Goal: Information Seeking & Learning: Check status

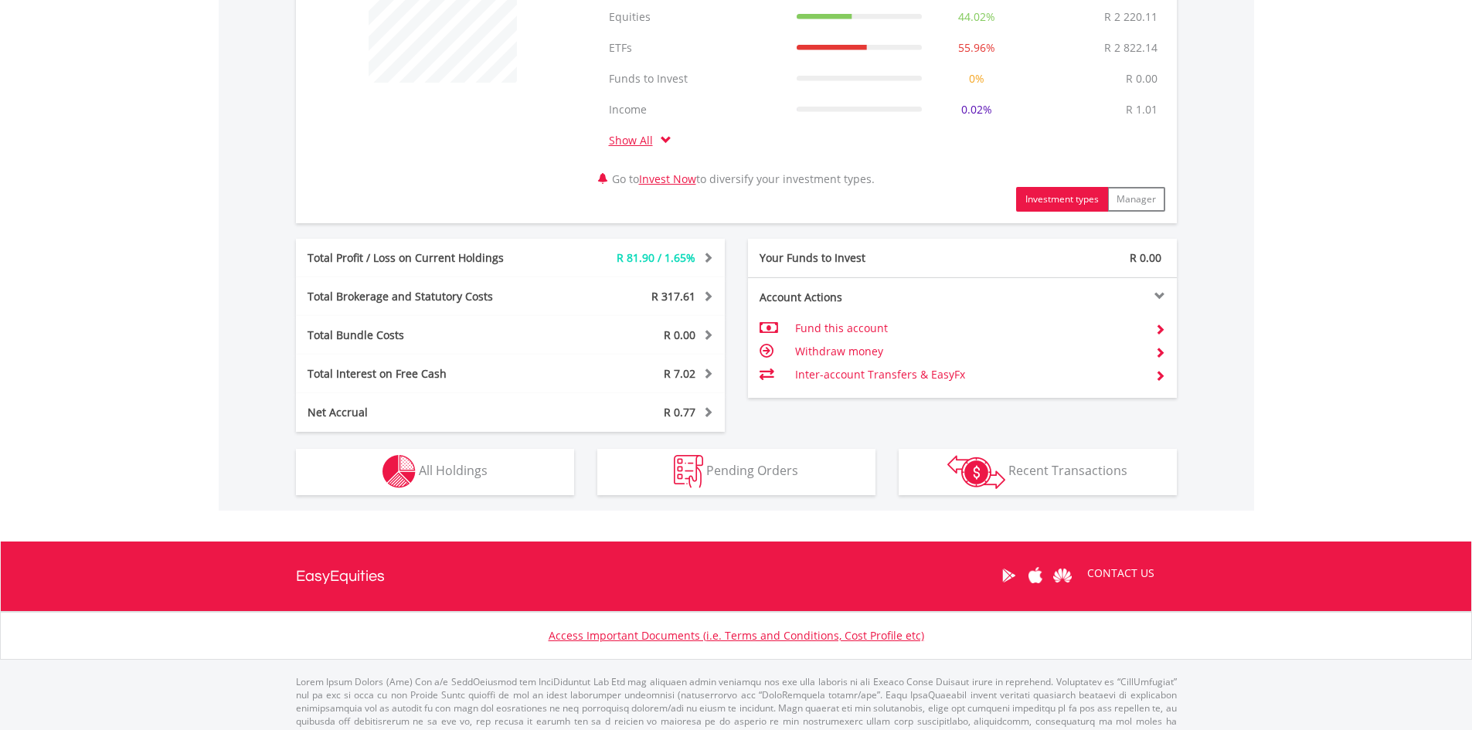
scroll to position [676, 0]
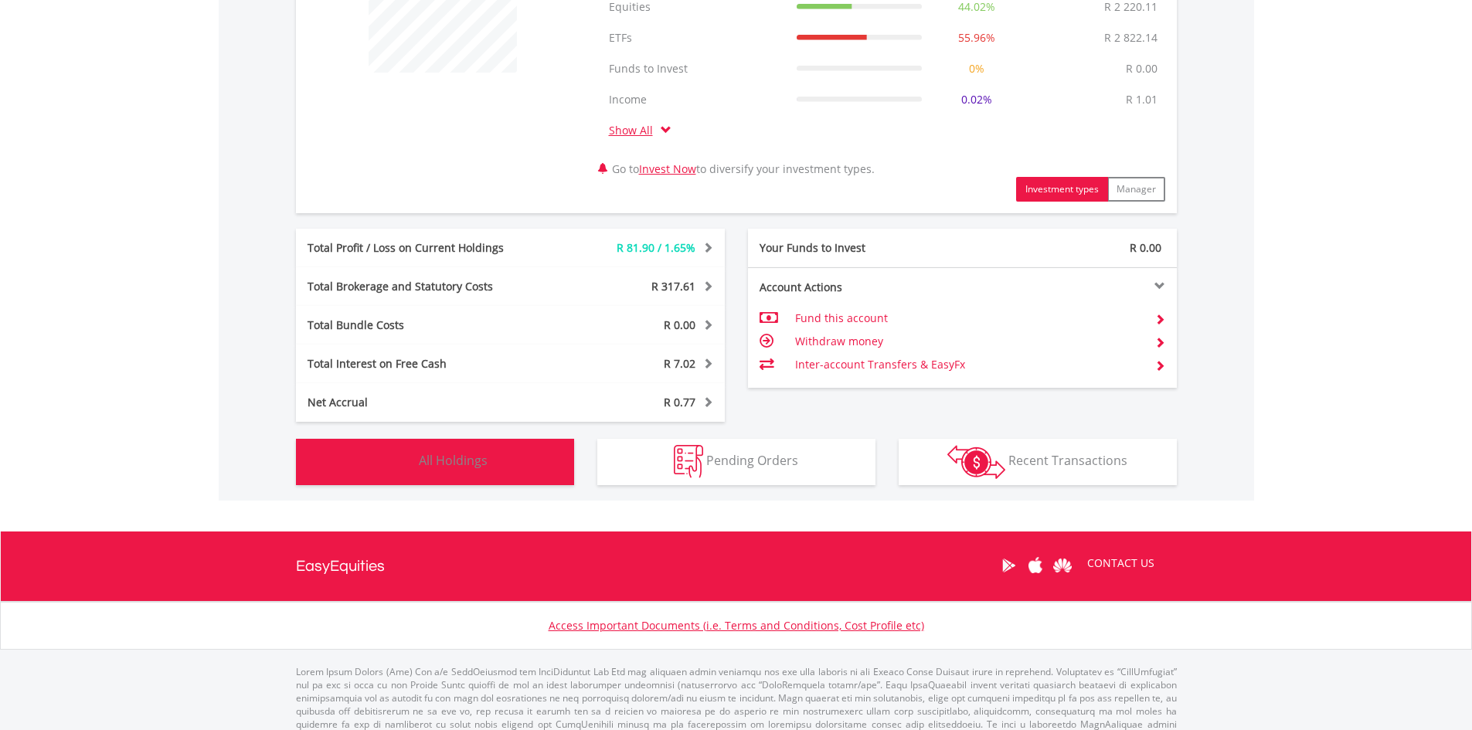
click at [518, 460] on button "Holdings All Holdings" at bounding box center [435, 462] width 278 height 46
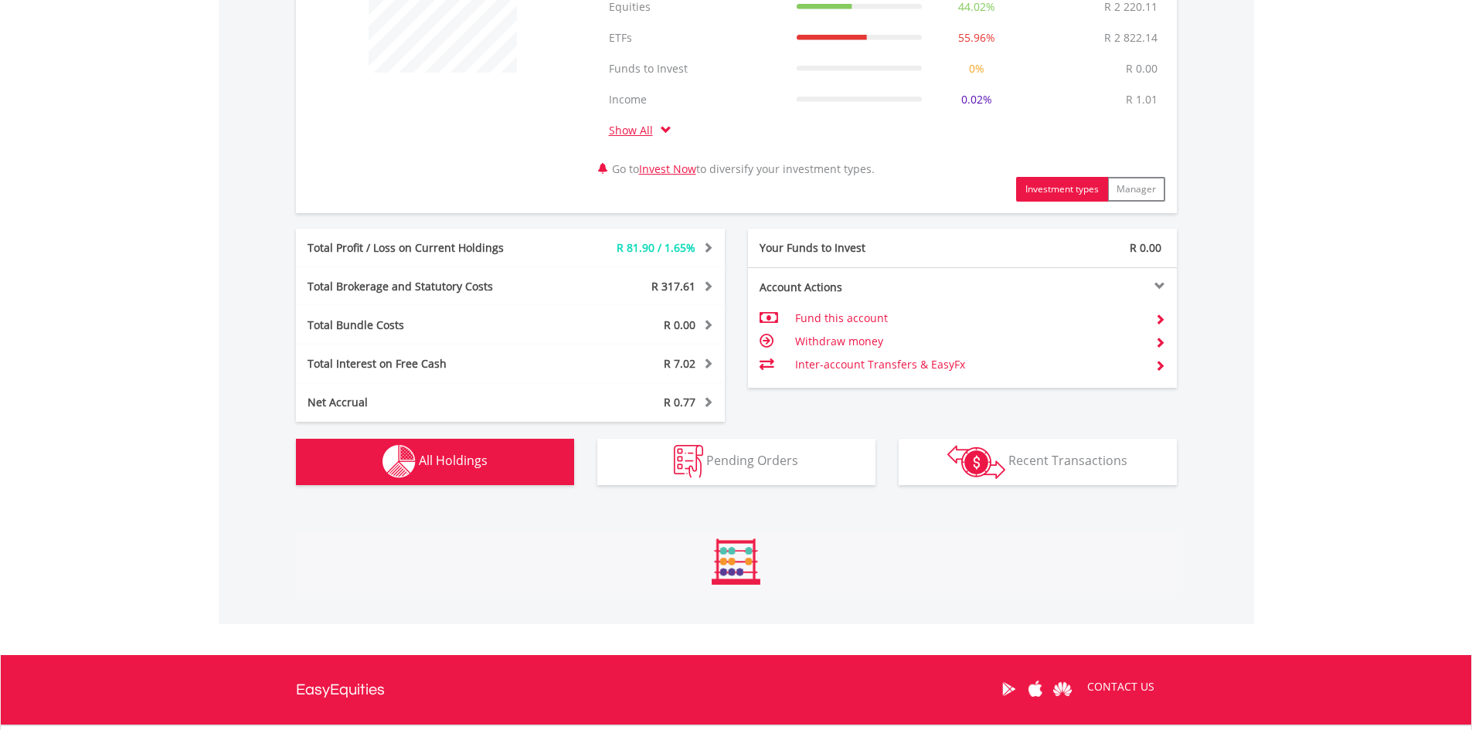
scroll to position [1207, 0]
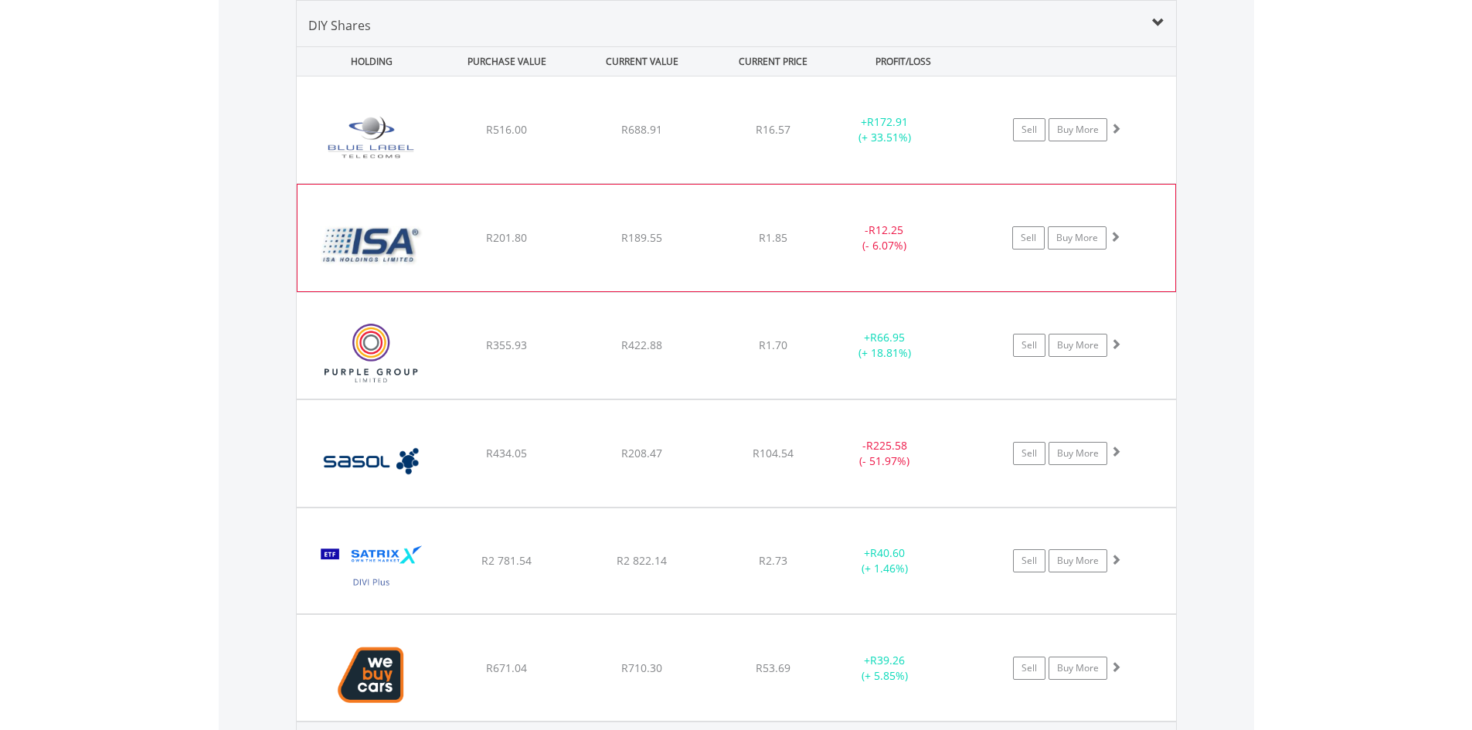
click at [715, 138] on div "R1.85" at bounding box center [773, 129] width 123 height 15
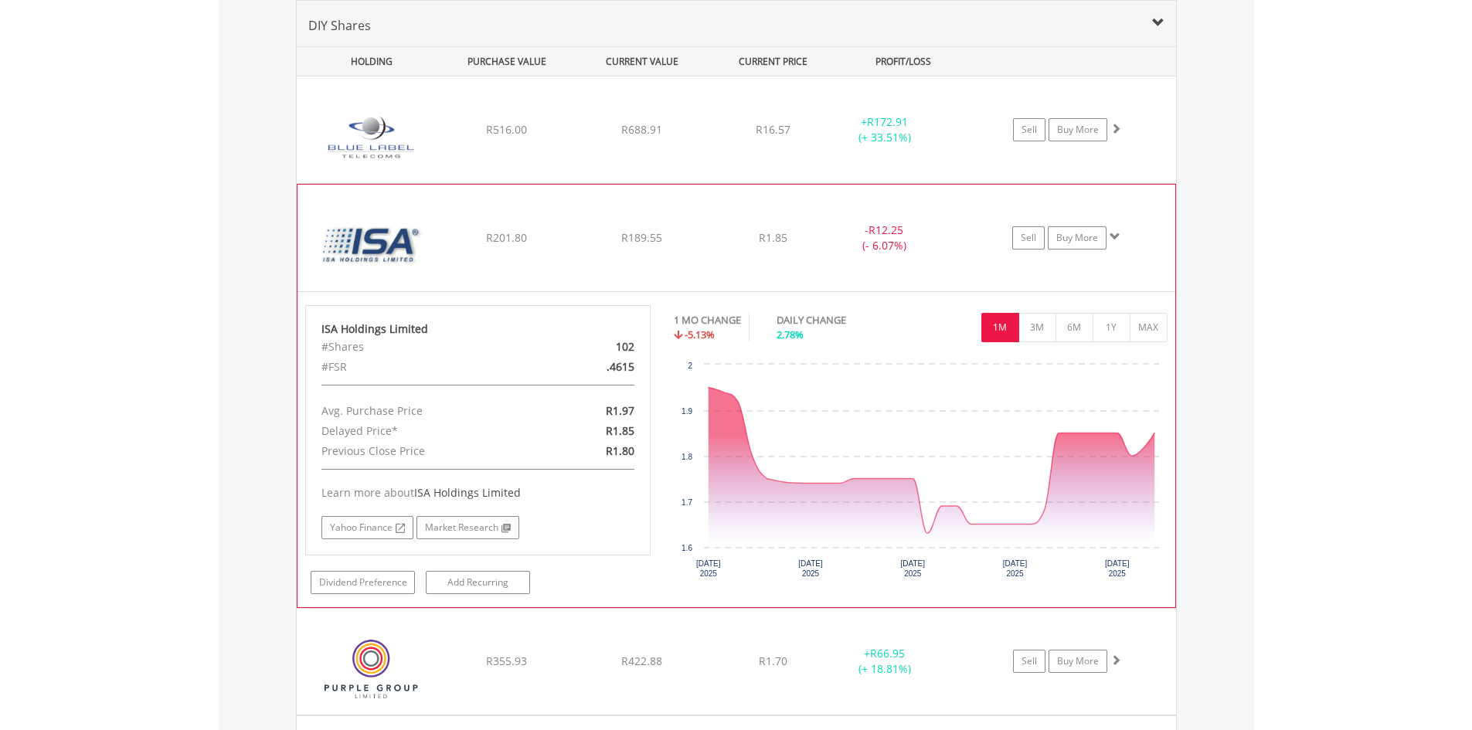
click at [715, 138] on div "R1.85" at bounding box center [773, 129] width 123 height 15
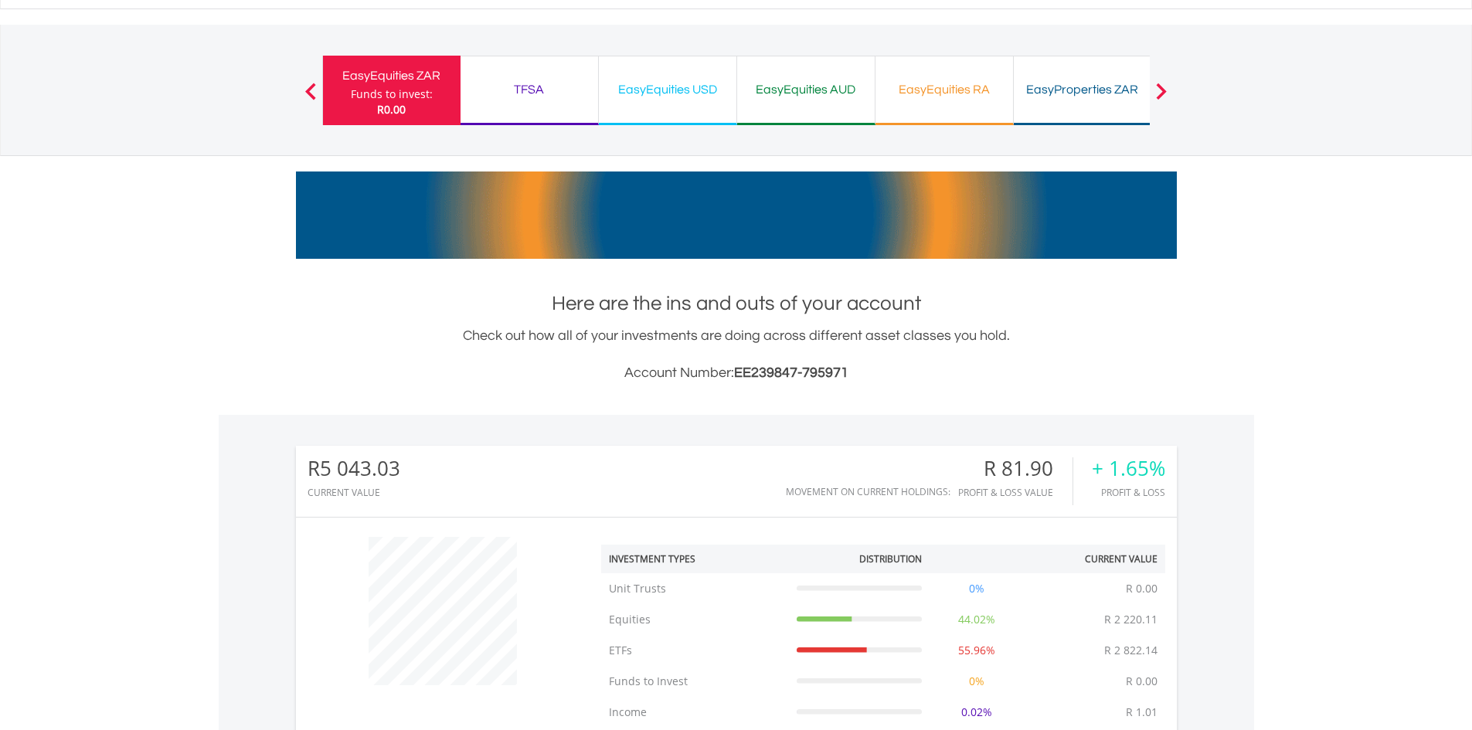
scroll to position [0, 0]
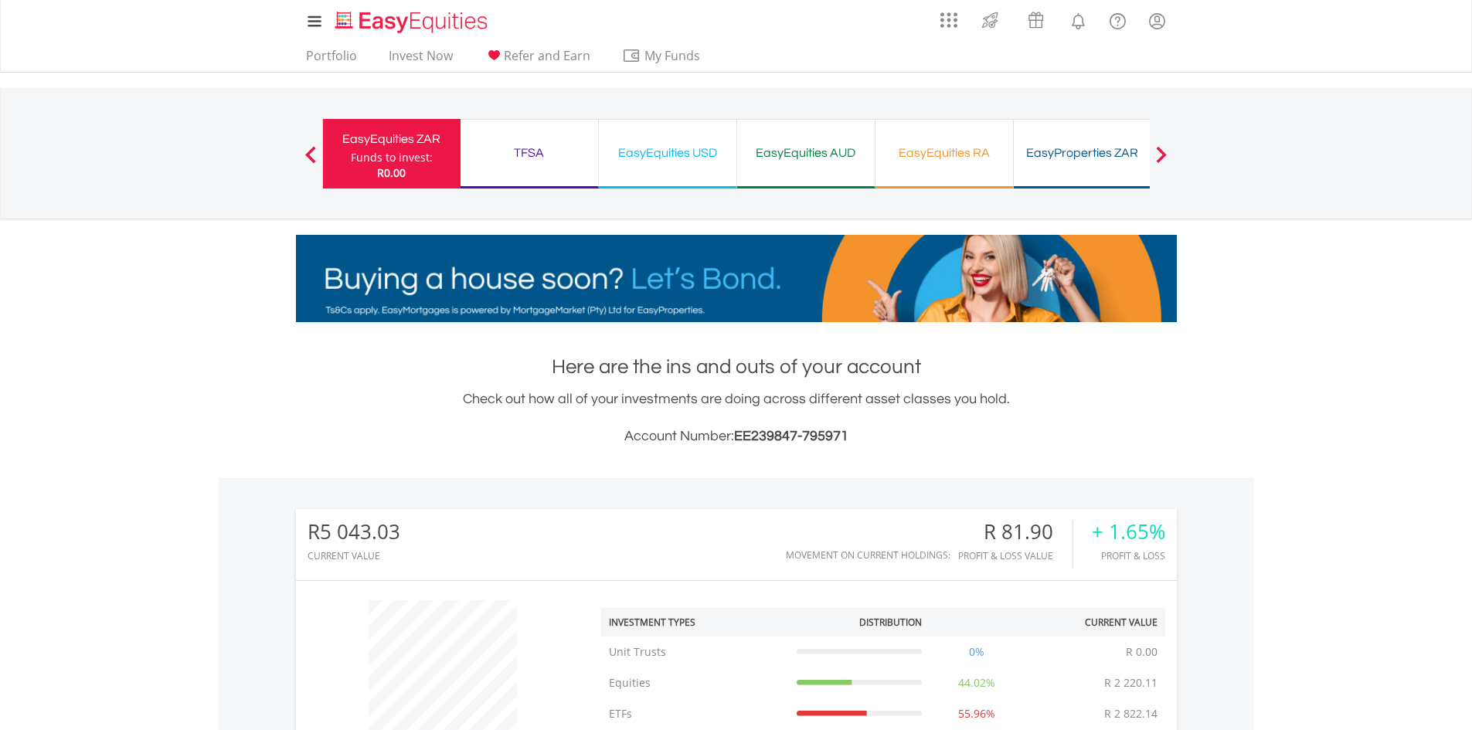
click at [535, 152] on div "TFSA" at bounding box center [529, 153] width 119 height 22
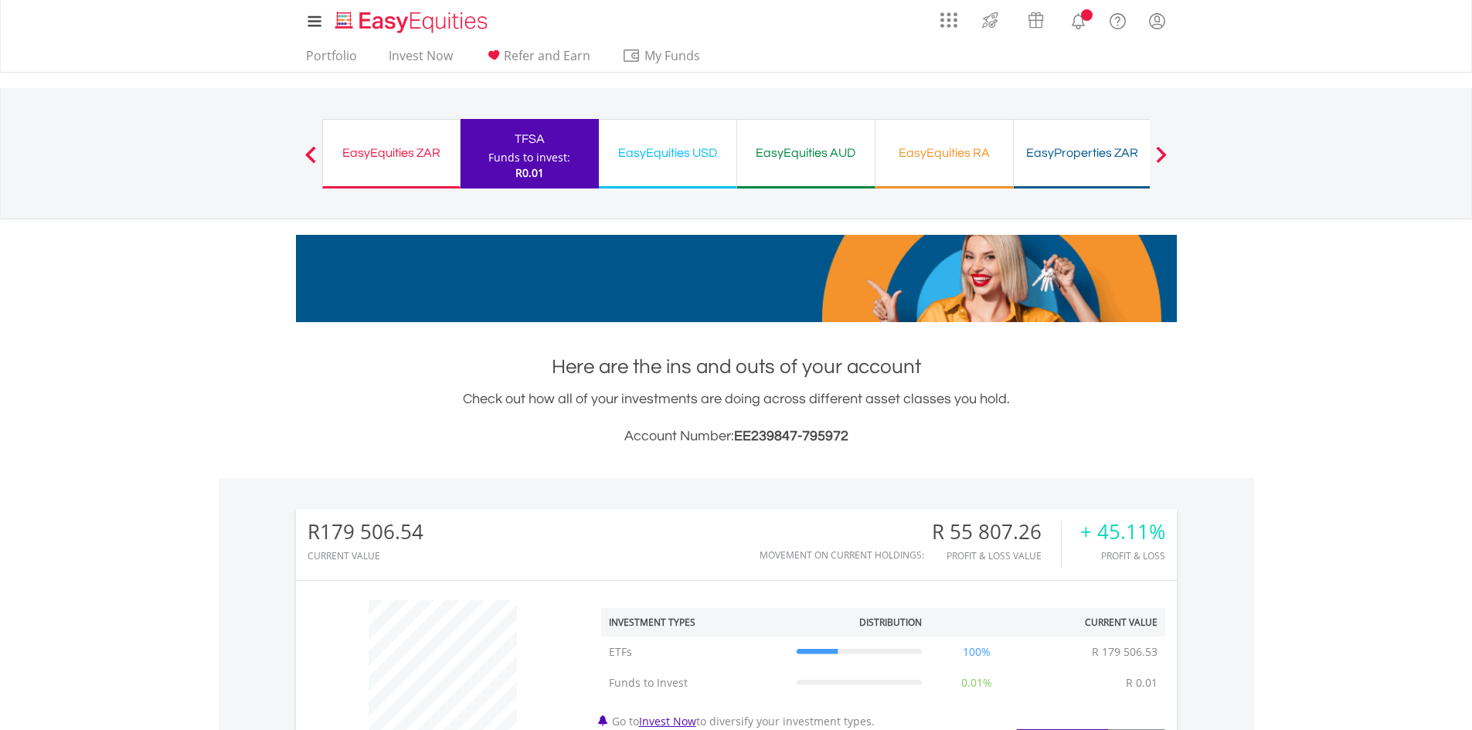
scroll to position [148, 294]
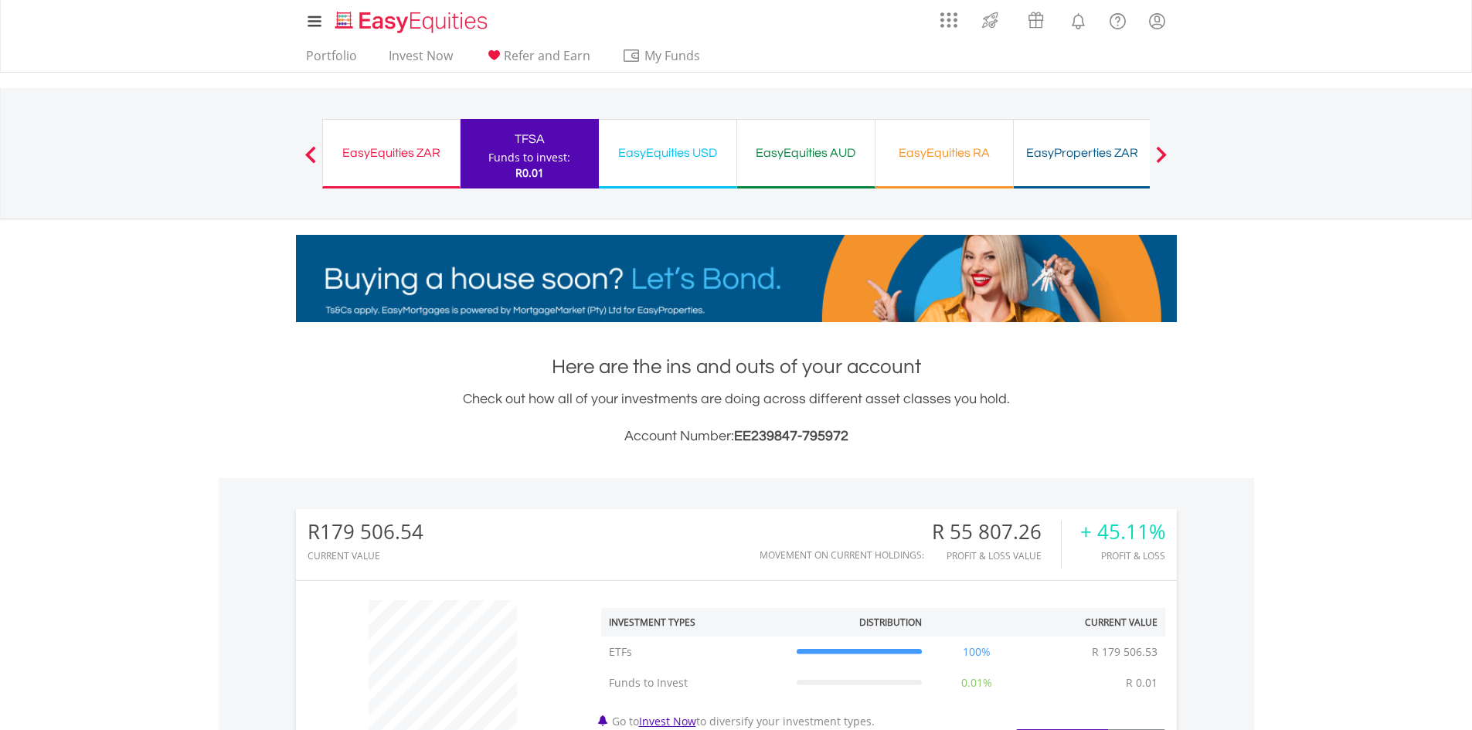
click at [663, 159] on div "EasyEquities USD" at bounding box center [667, 153] width 119 height 22
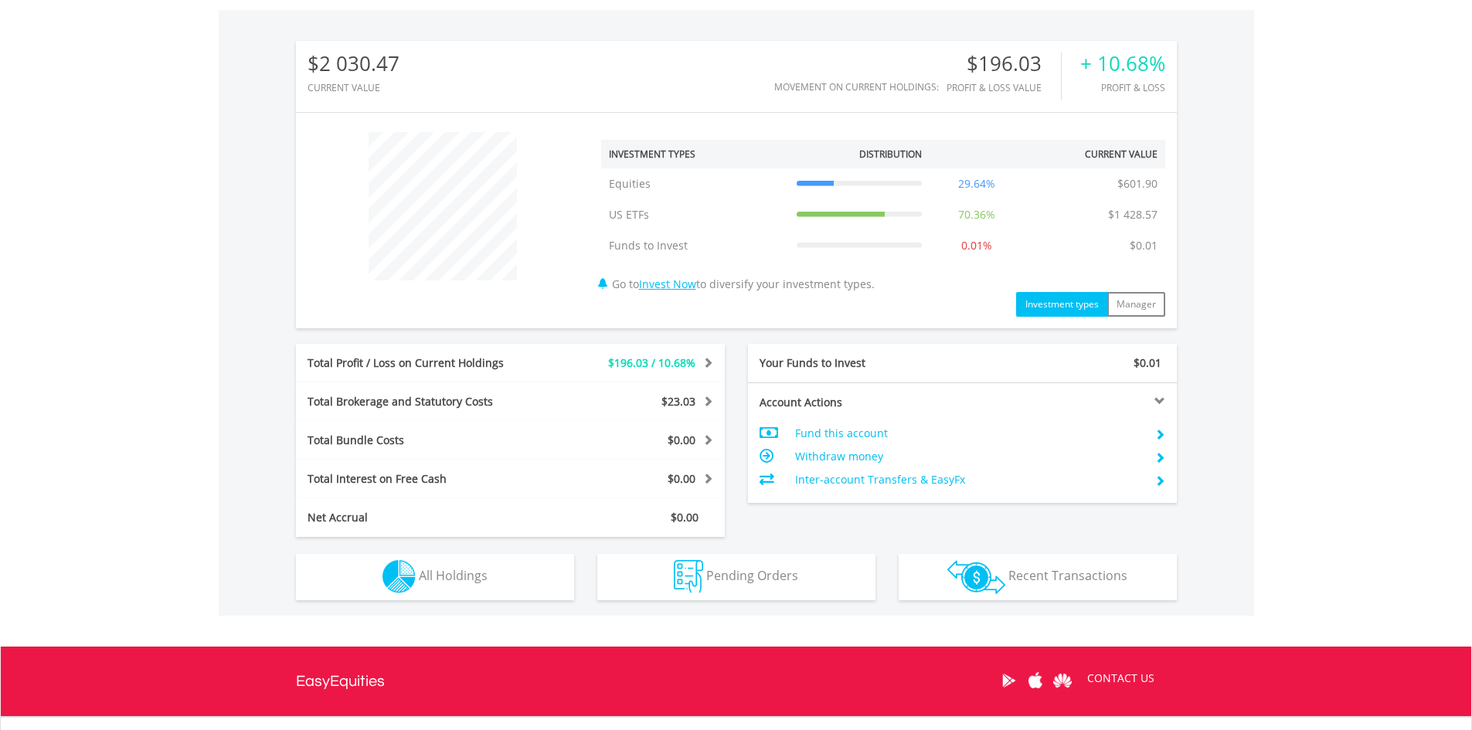
scroll to position [608, 0]
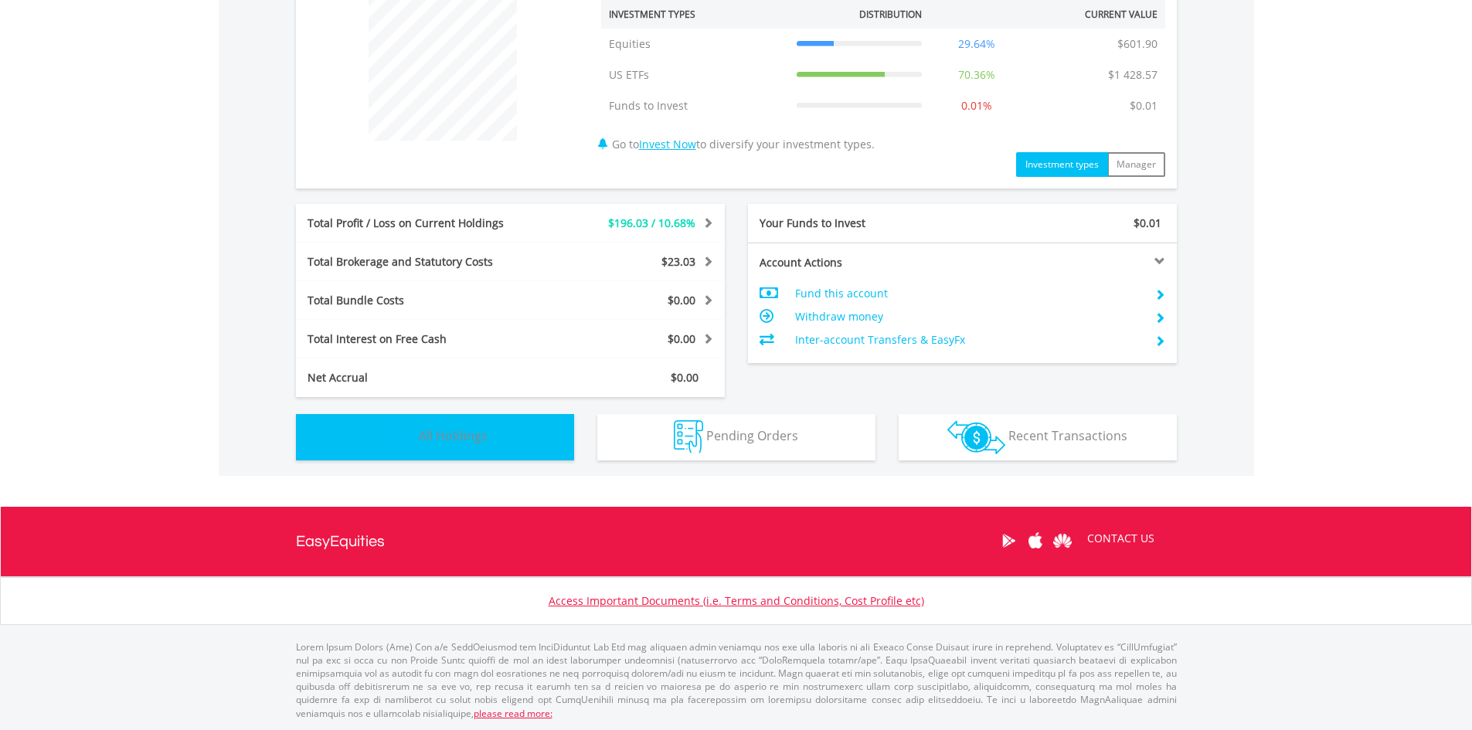
click at [492, 424] on button "Holdings All Holdings" at bounding box center [435, 437] width 278 height 46
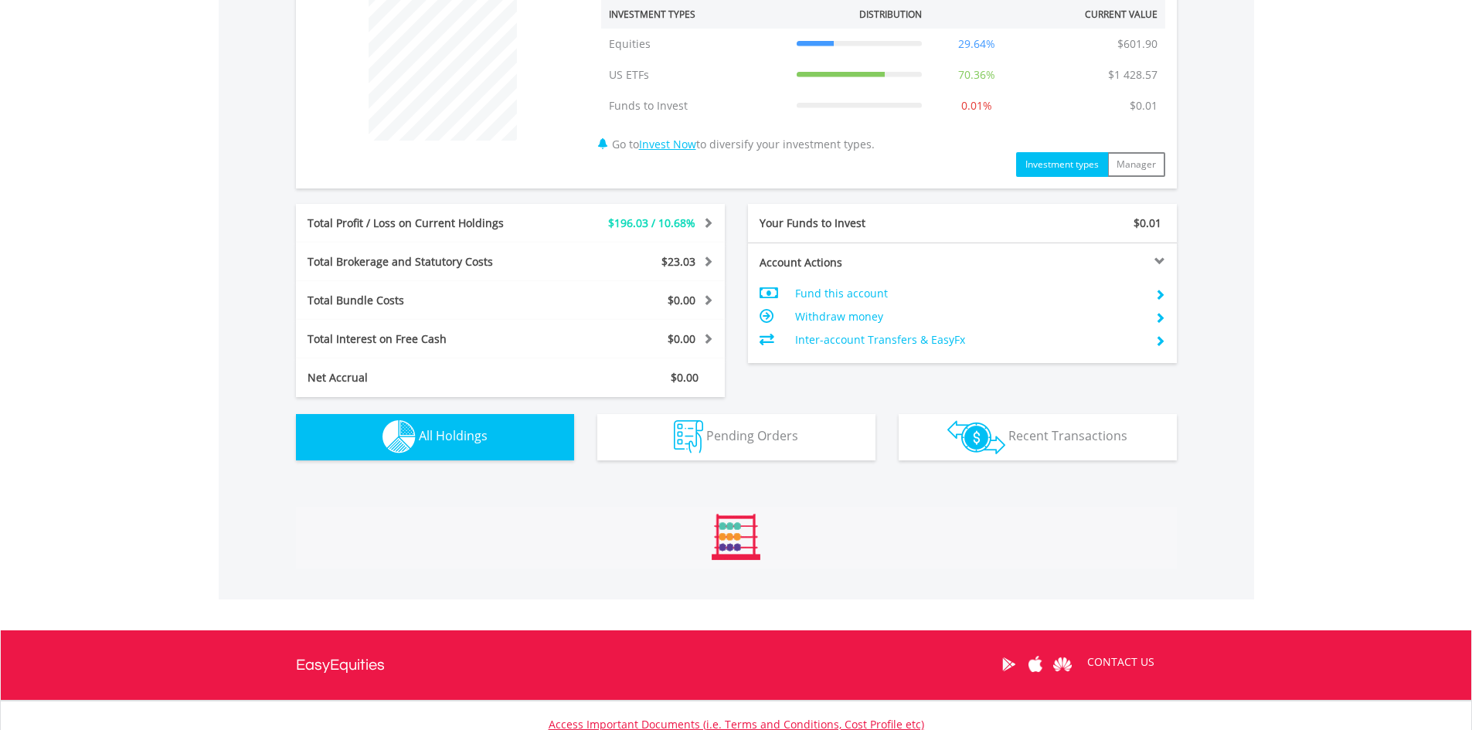
scroll to position [1115, 0]
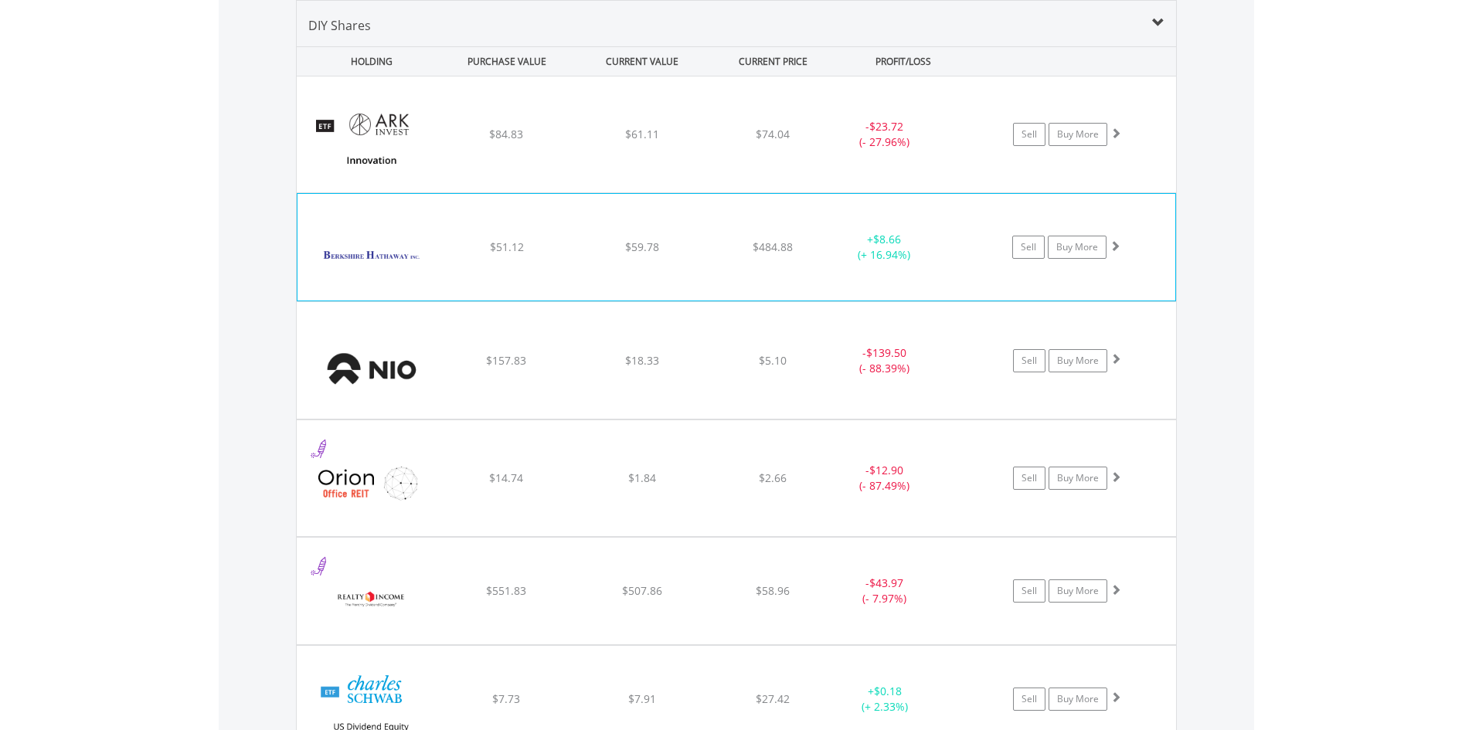
click at [653, 192] on div "﻿ Berkshire Hathaway Inc-Cl B $51.12 $59.78 $484.88 + $8.66 (+ 16.94%) Sell Buy…" at bounding box center [736, 134] width 879 height 116
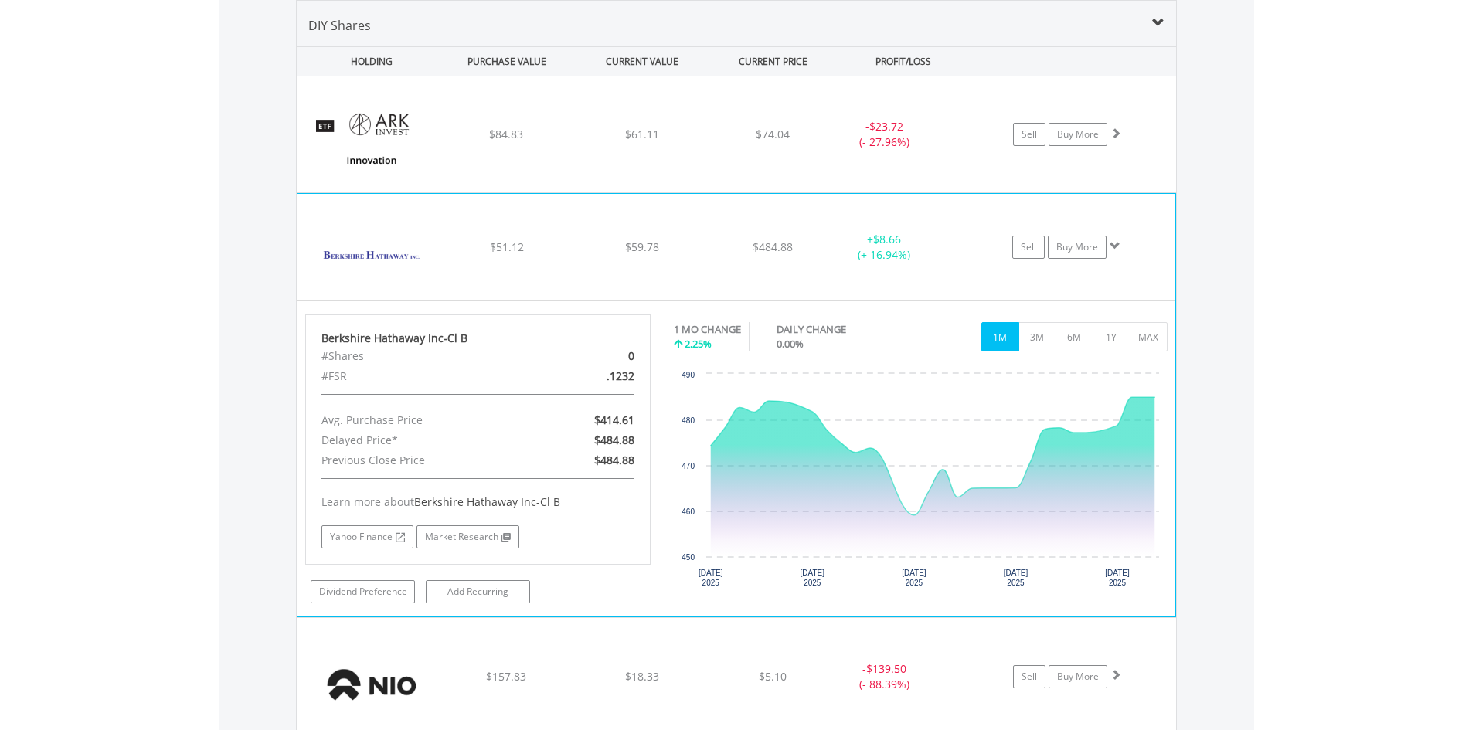
click at [653, 192] on div "﻿ Berkshire Hathaway Inc-Cl B $51.12 $59.78 $484.88 + $8.66 (+ 16.94%) Sell Buy…" at bounding box center [736, 134] width 879 height 116
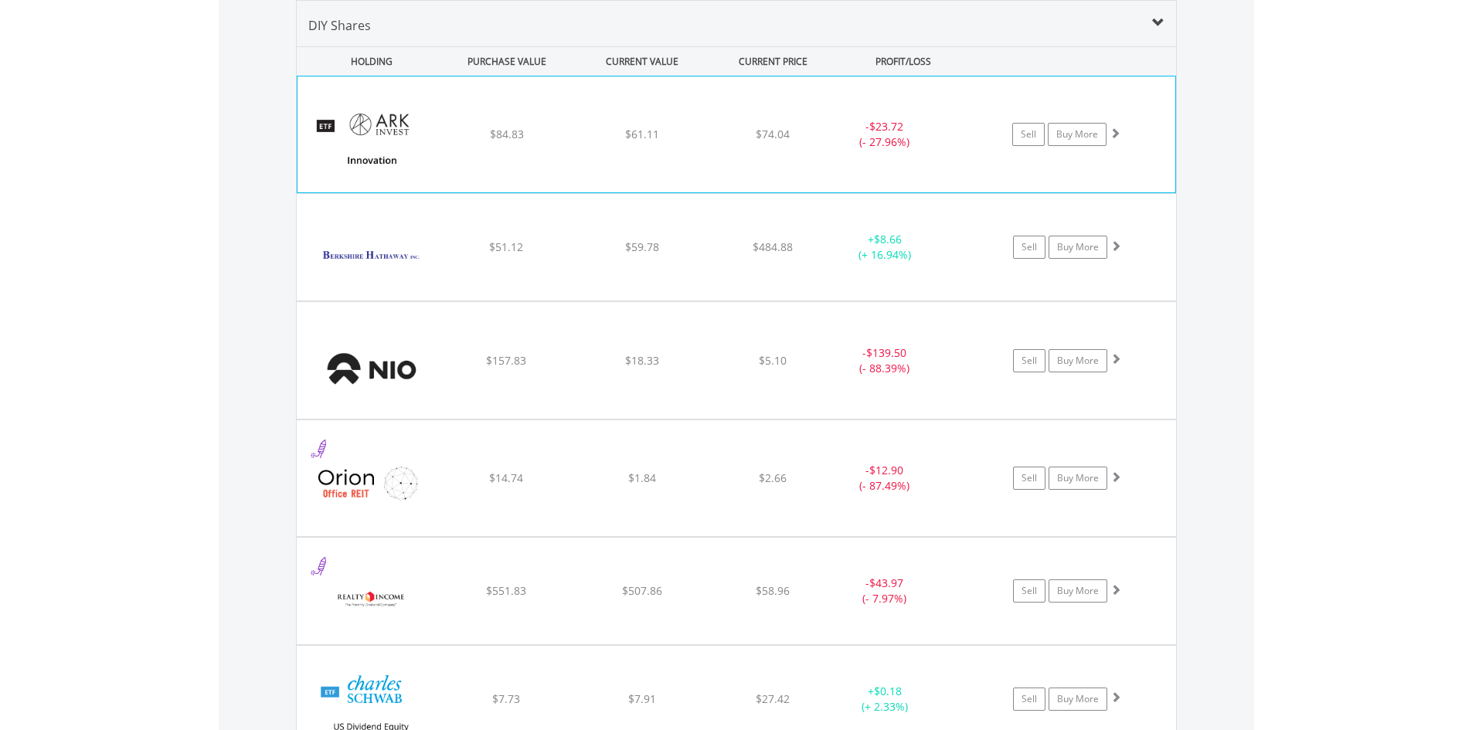
click at [640, 153] on div "﻿ ARK Innovation ETF $84.83 $61.11 $74.04 - $23.72 (- 27.96%) Sell Buy More" at bounding box center [736, 134] width 878 height 116
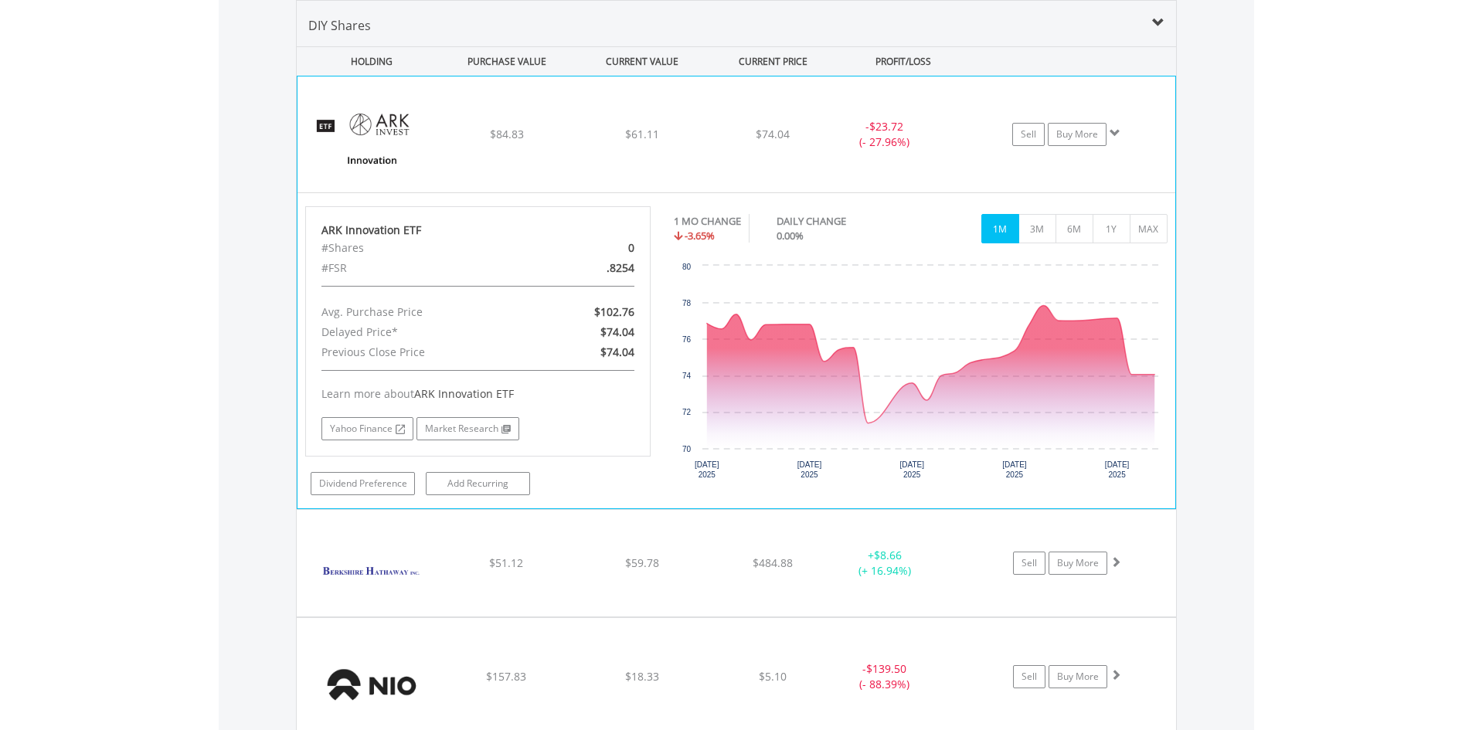
click at [640, 153] on div "﻿ ARK Innovation ETF $84.83 $61.11 $74.04 - $23.72 (- 27.96%) Sell Buy More" at bounding box center [736, 134] width 878 height 116
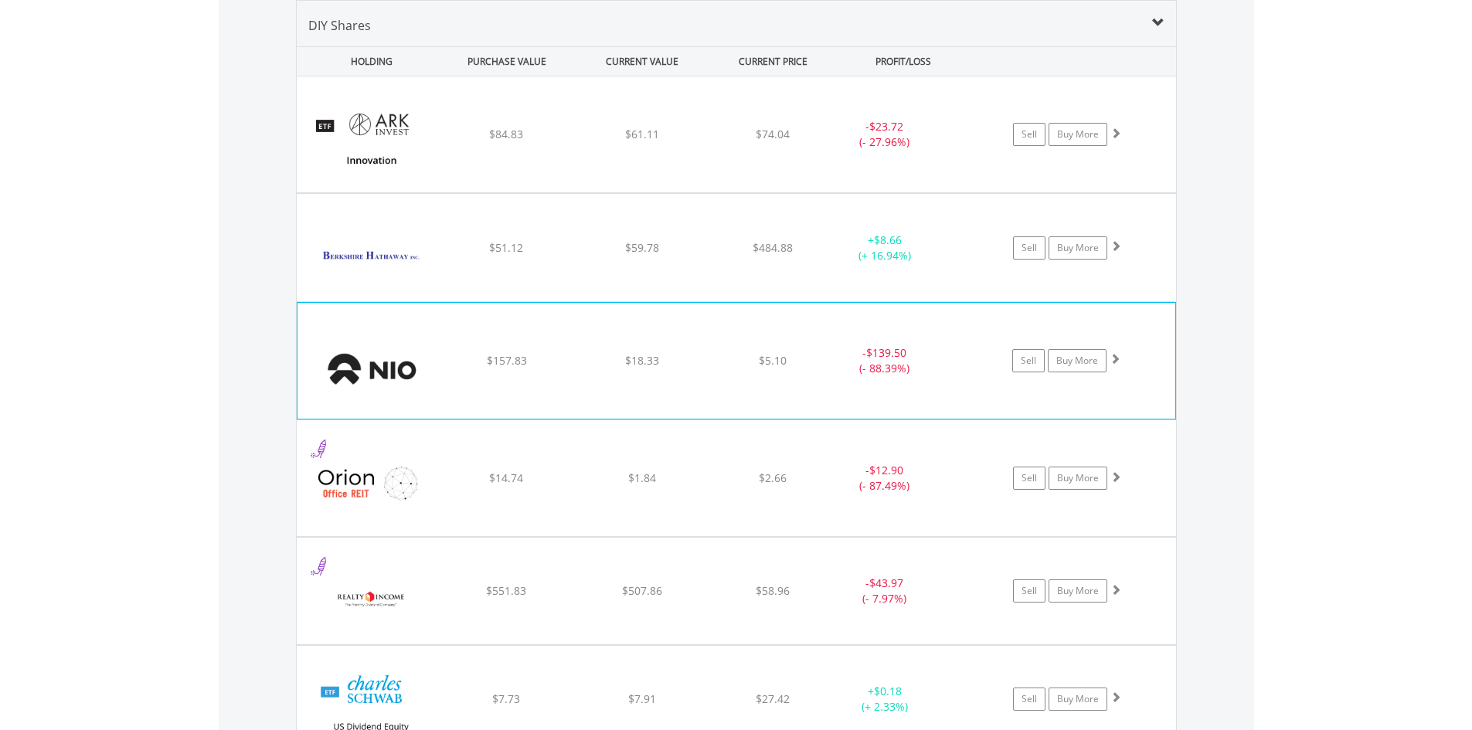
click at [674, 142] on div "$18.33" at bounding box center [642, 134] width 132 height 15
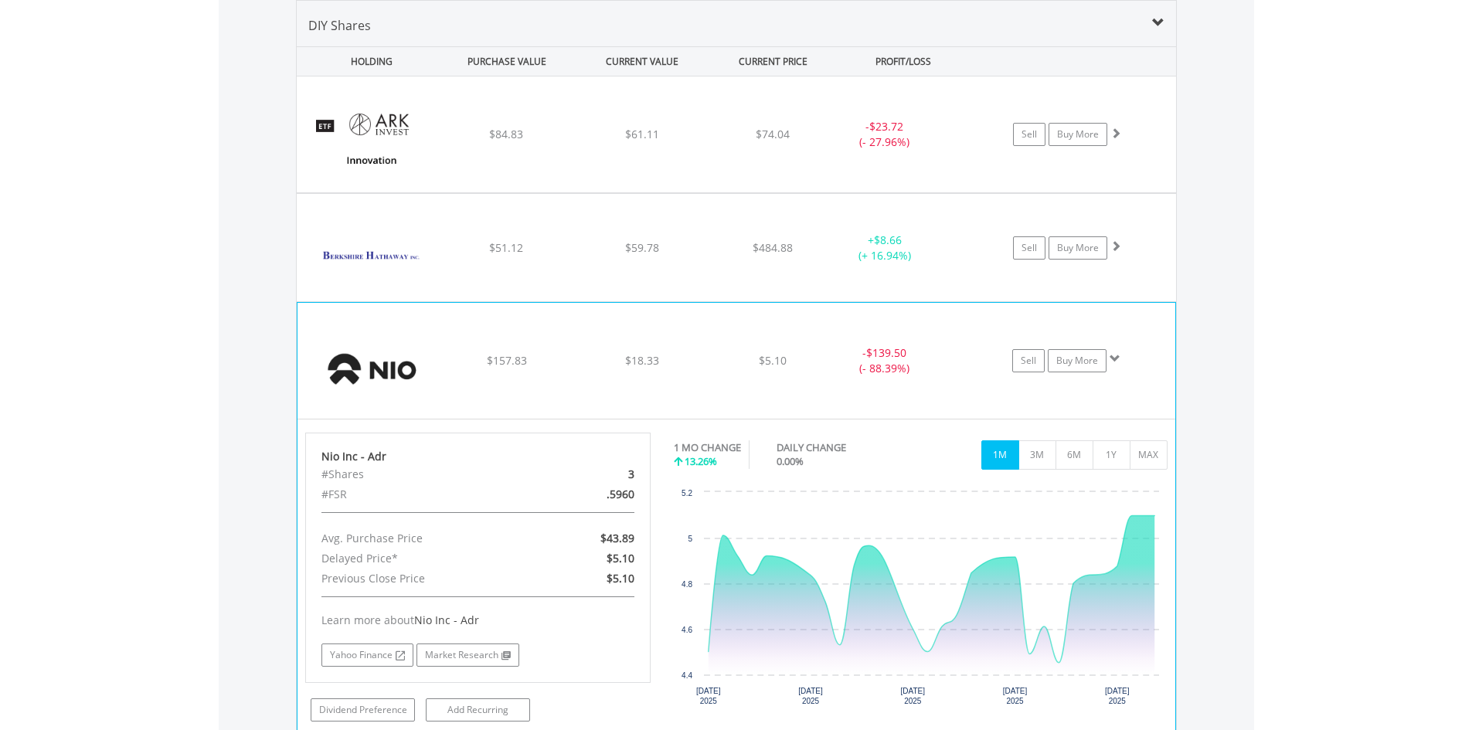
click at [697, 142] on div "$18.33" at bounding box center [642, 134] width 132 height 15
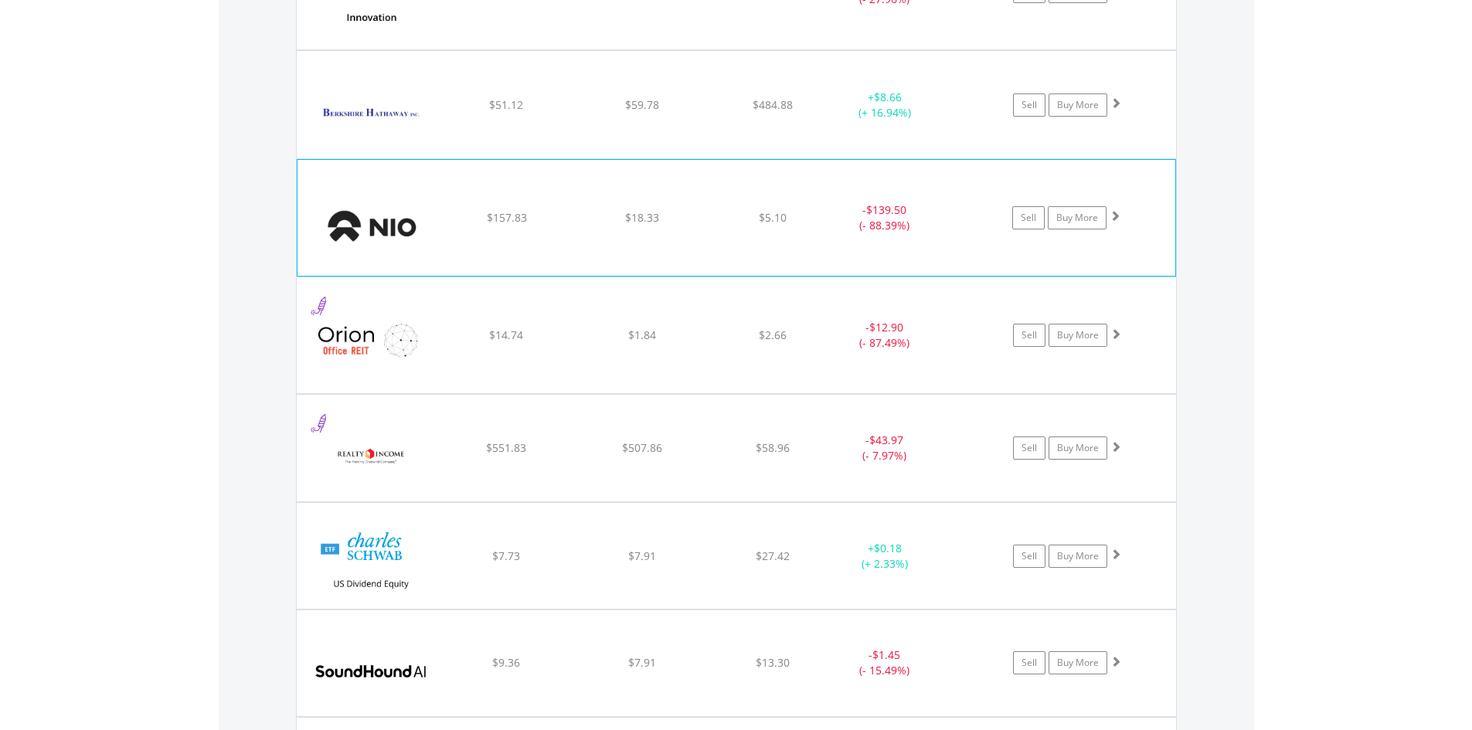
scroll to position [1269, 0]
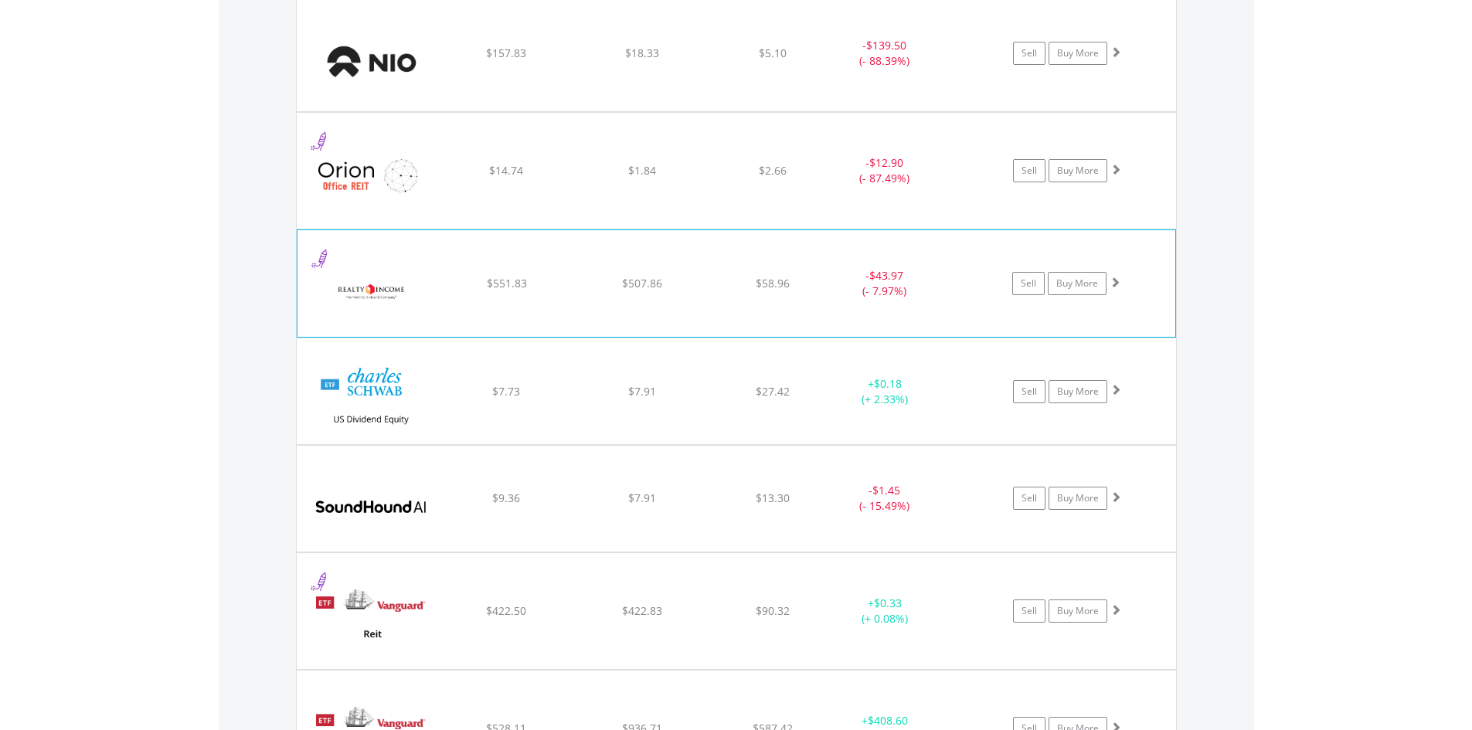
scroll to position [1424, 0]
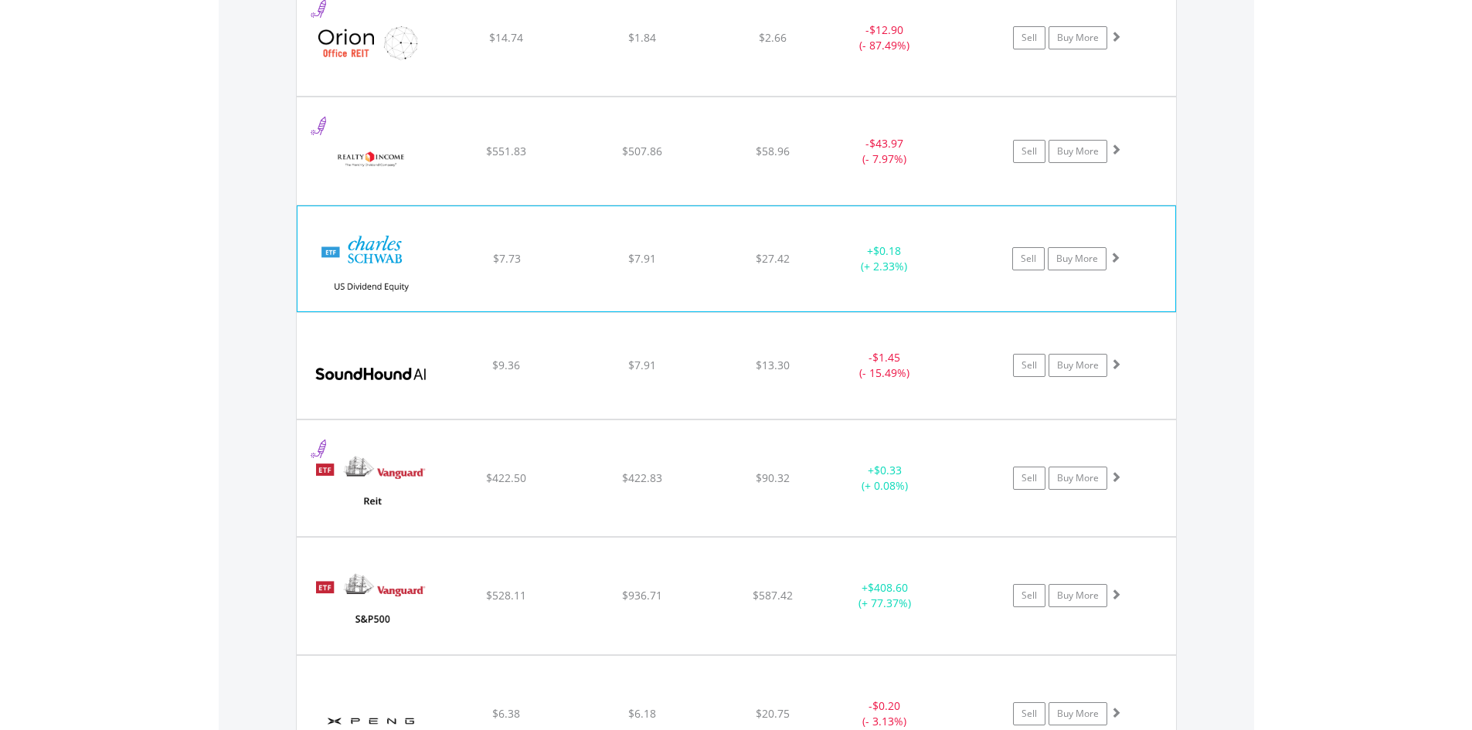
scroll to position [1578, 0]
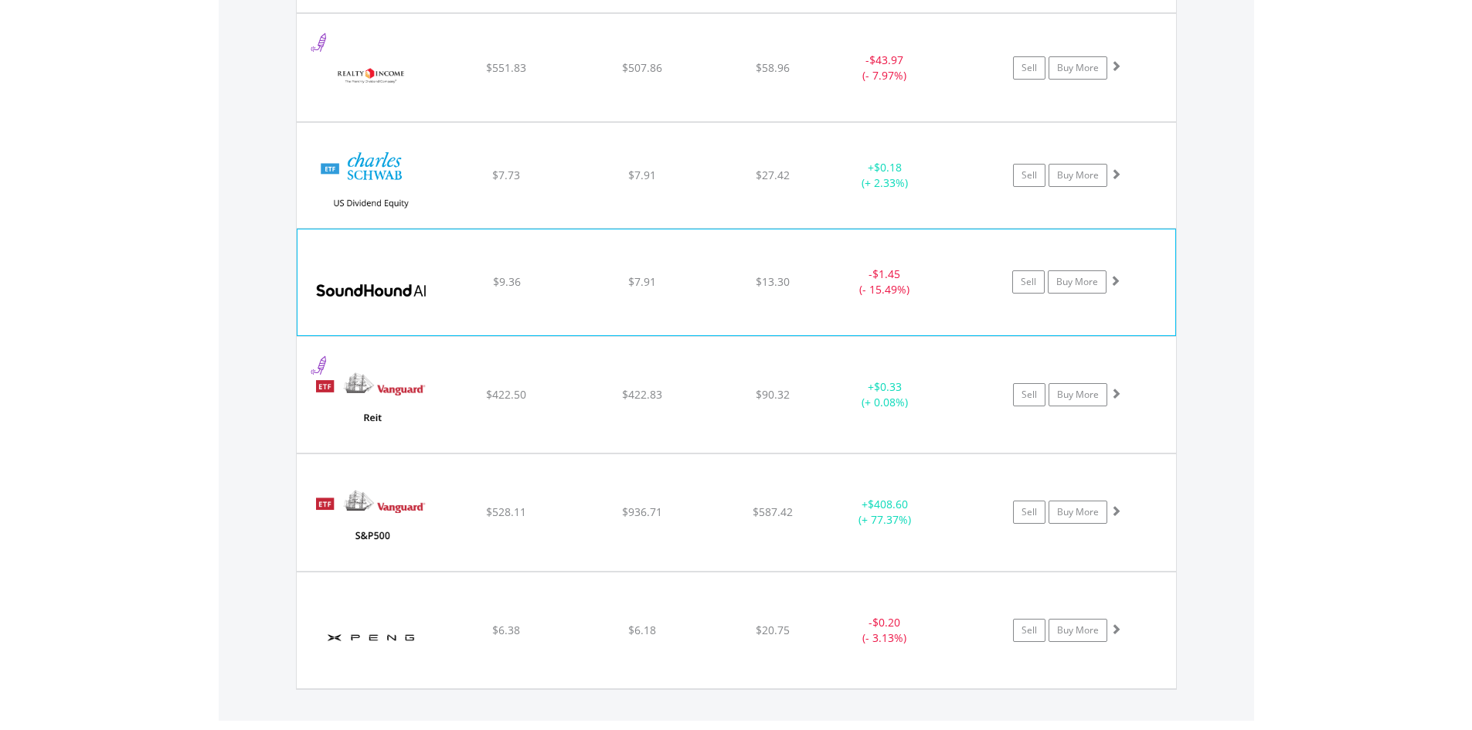
scroll to position [1733, 0]
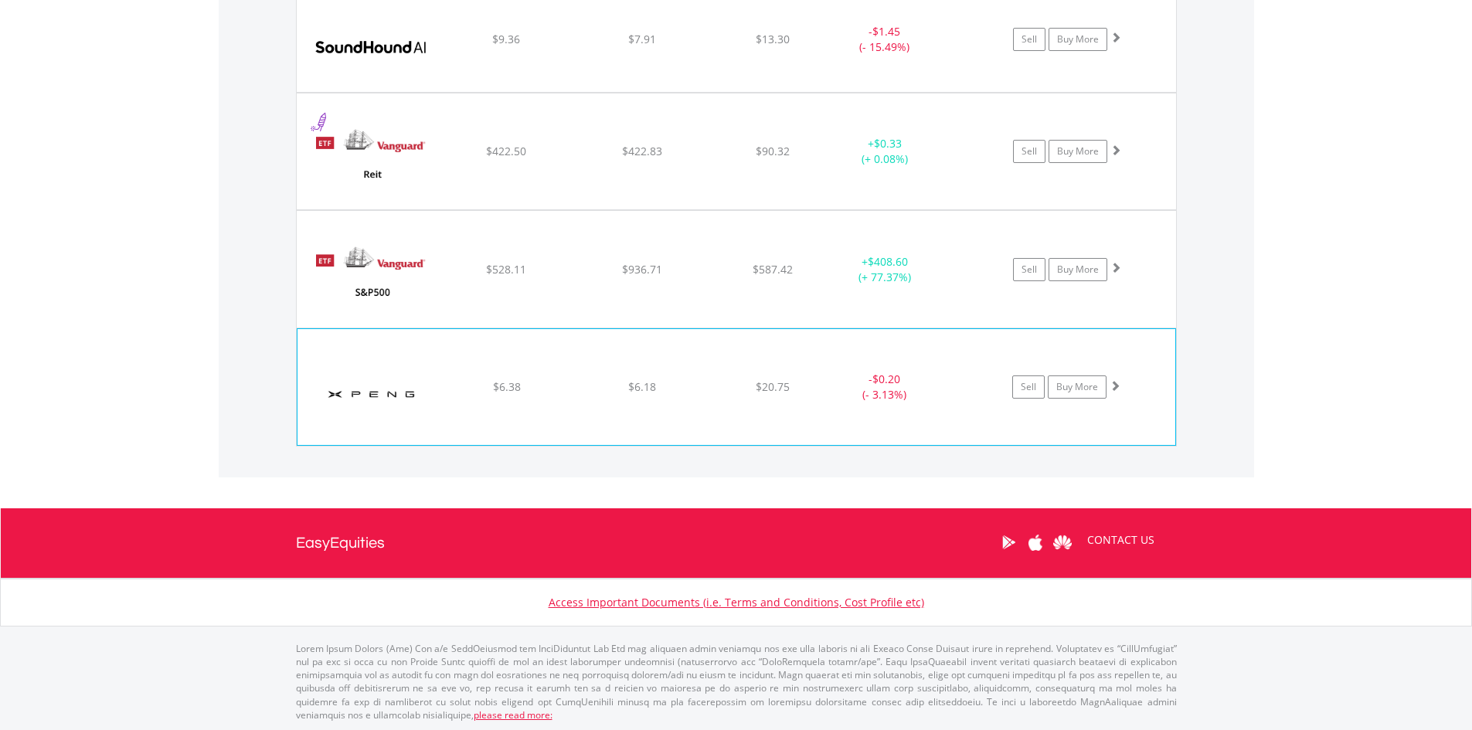
scroll to position [1883, 0]
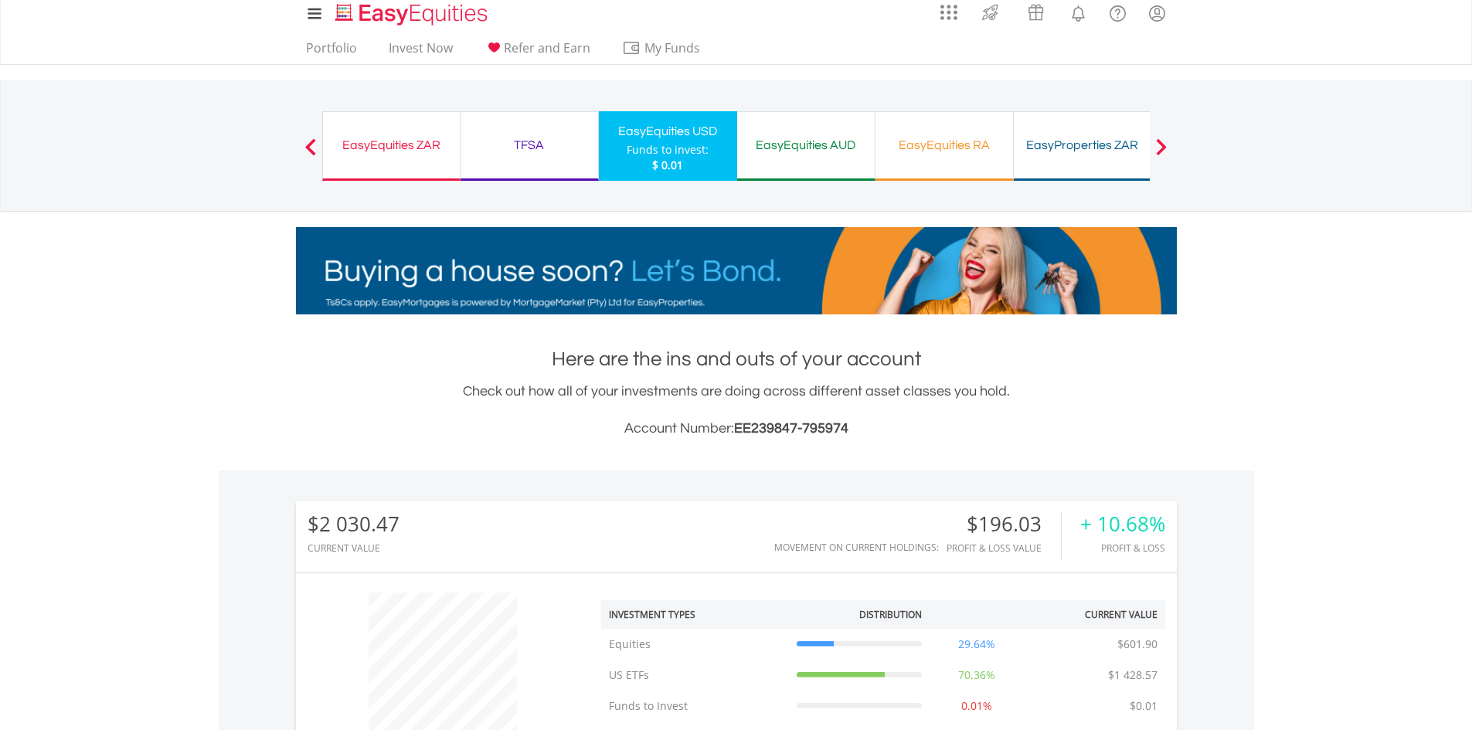
scroll to position [0, 0]
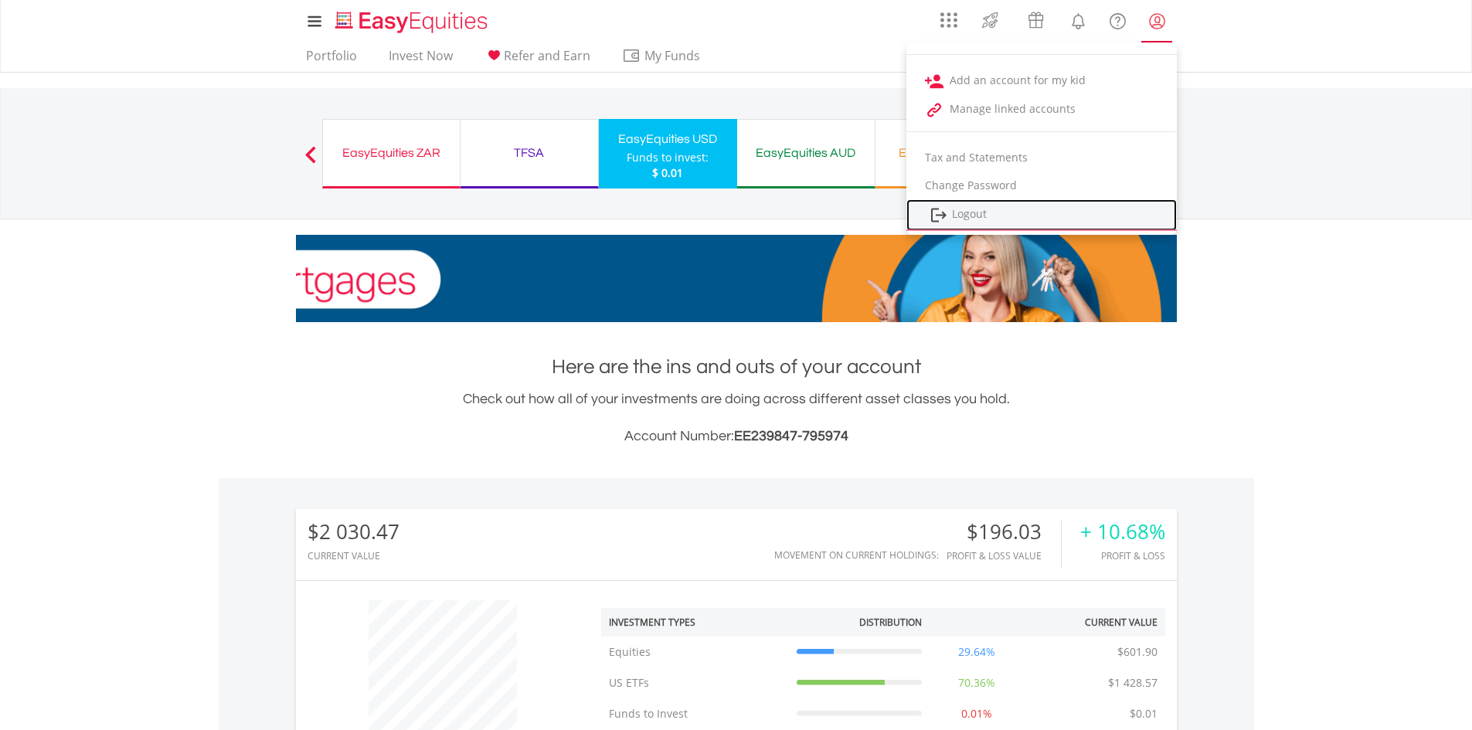
click at [1010, 210] on link "Logout" at bounding box center [1041, 215] width 270 height 32
